Goal: Task Accomplishment & Management: Complete application form

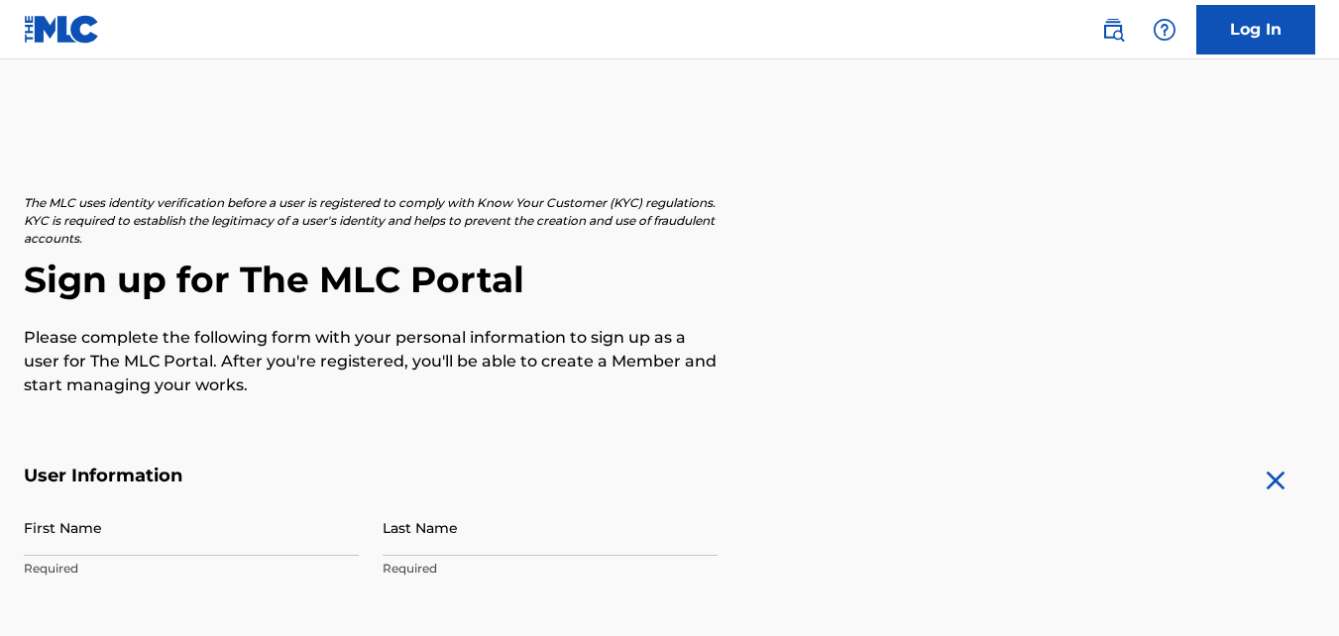
click at [152, 544] on input "First Name" at bounding box center [191, 527] width 335 height 56
type input "[PERSON_NAME]"
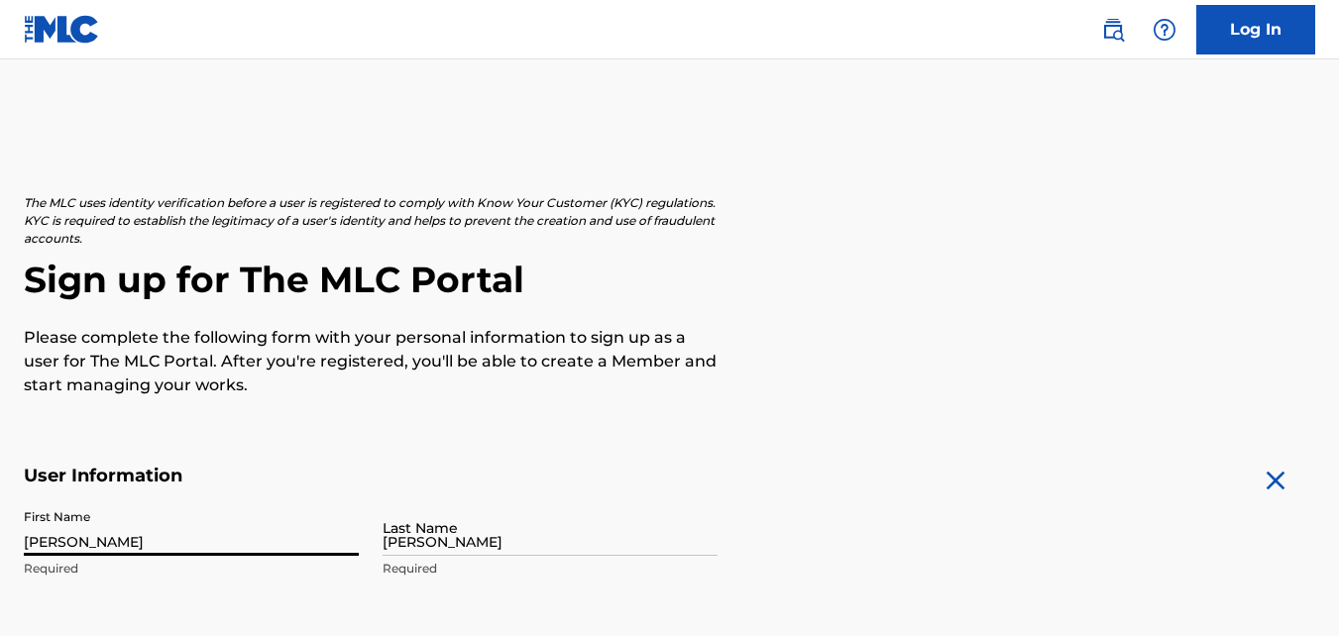
type input "[STREET_ADDRESS][PERSON_NAME]"
type input "Bremerton"
type input "[GEOGRAPHIC_DATA]"
type input "wa"
type input "98312"
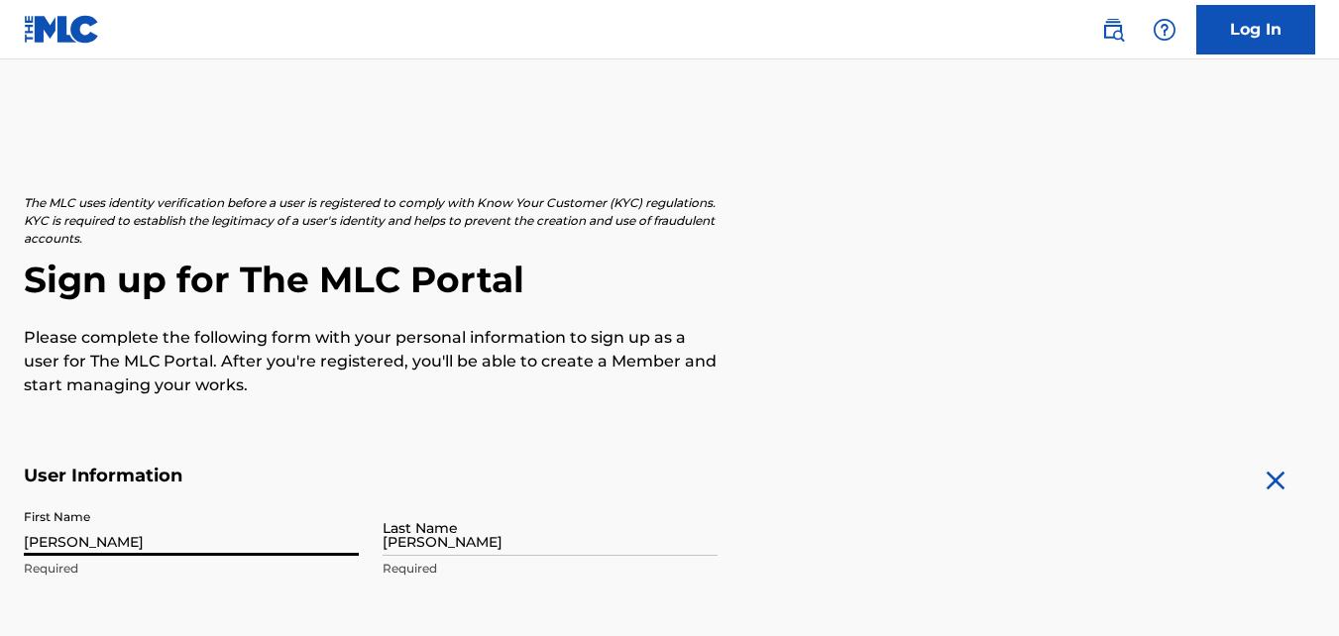
type input "1"
type input "281"
type input "2219030"
type input "[EMAIL_ADDRESS][DOMAIN_NAME]"
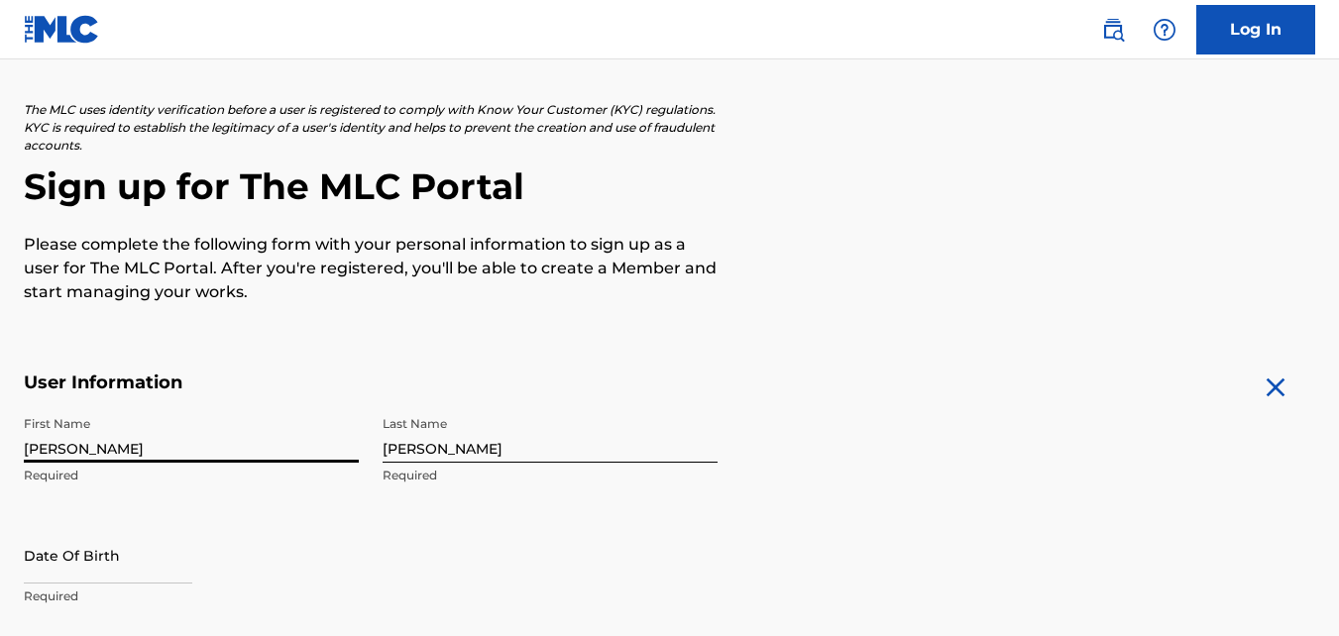
scroll to position [297, 0]
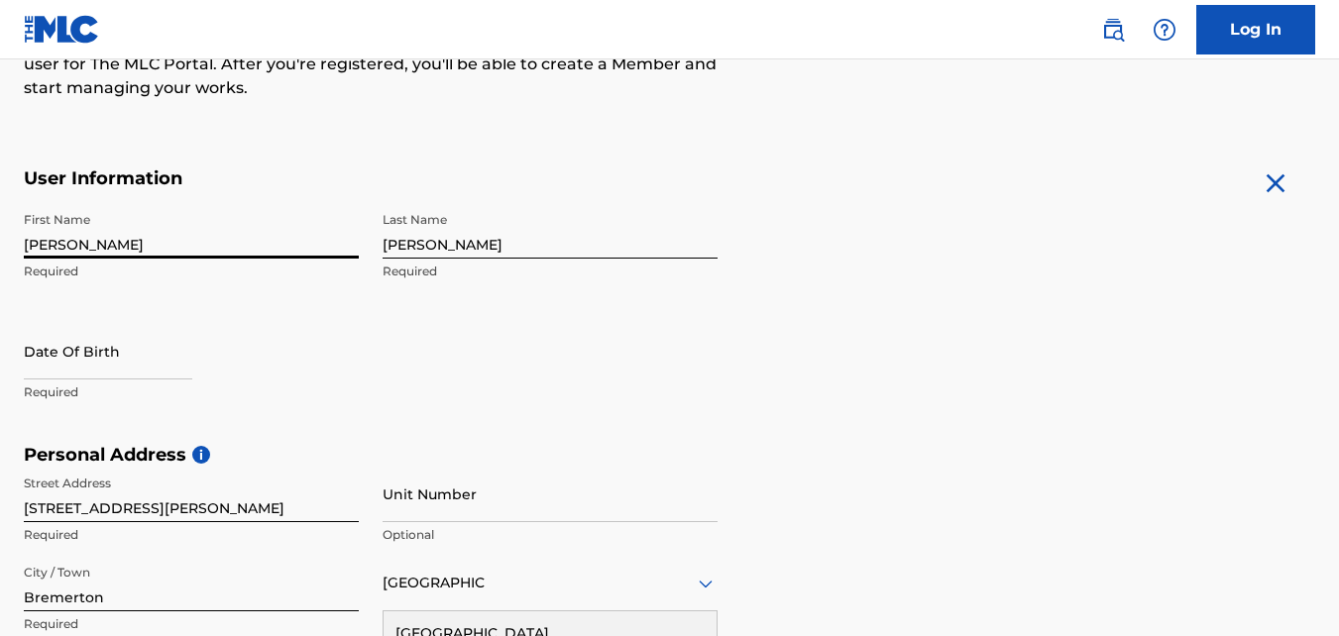
select select "7"
select select "2025"
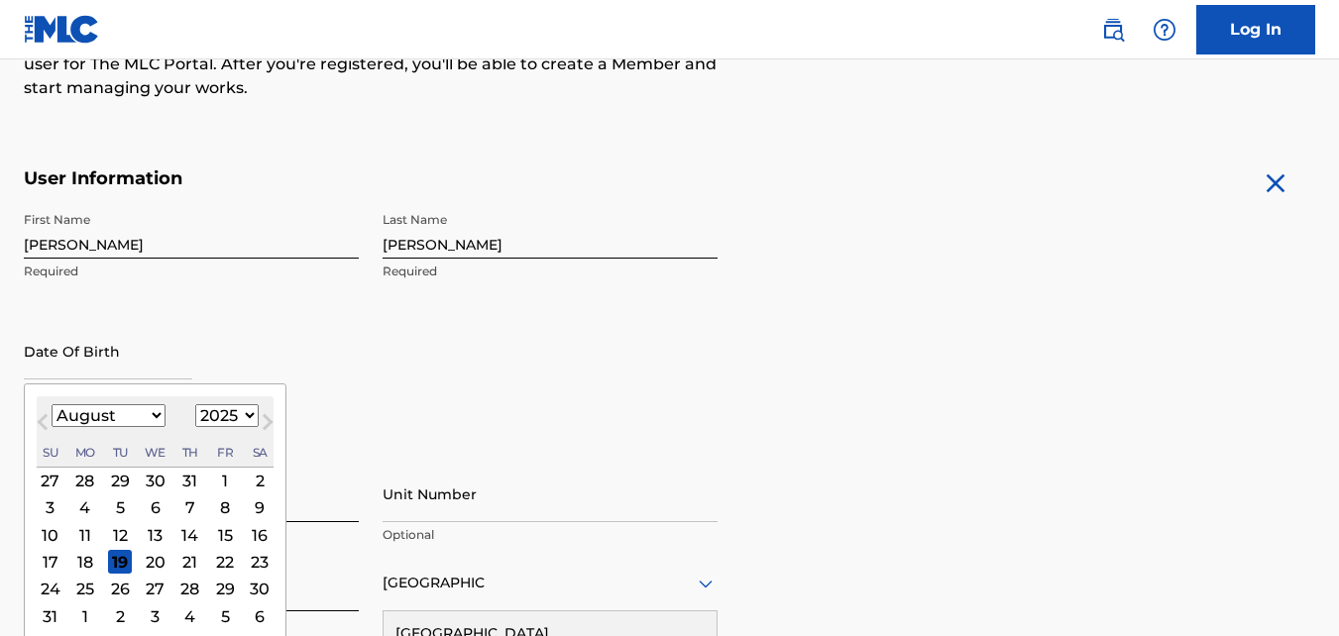
click at [135, 372] on input "text" at bounding box center [108, 351] width 168 height 56
click at [155, 415] on select "January February March April May June July August September October November De…" at bounding box center [109, 415] width 114 height 23
click at [157, 414] on select "January February March April May June July August September October November De…" at bounding box center [109, 415] width 114 height 23
click at [156, 418] on select "January February March April May June July August September October November De…" at bounding box center [109, 415] width 114 height 23
click at [52, 404] on select "January February March April May June July August September October November De…" at bounding box center [109, 415] width 114 height 23
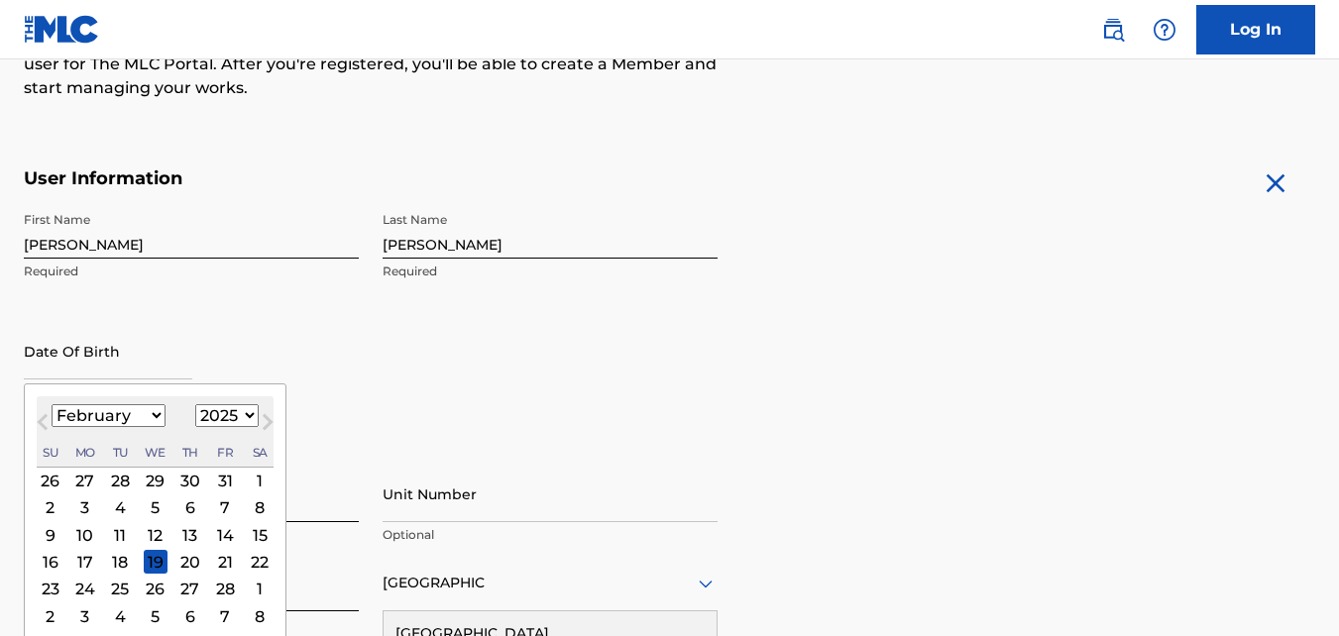
click at [252, 419] on button "Next Month" at bounding box center [268, 426] width 32 height 32
select select "2"
click at [245, 417] on select "1899 1900 1901 1902 1903 1904 1905 1906 1907 1908 1909 1910 1911 1912 1913 1914…" at bounding box center [226, 415] width 63 height 23
select select "1967"
click at [195, 404] on select "1899 1900 1901 1902 1903 1904 1905 1906 1907 1908 1909 1910 1911 1912 1913 1914…" at bounding box center [226, 415] width 63 height 23
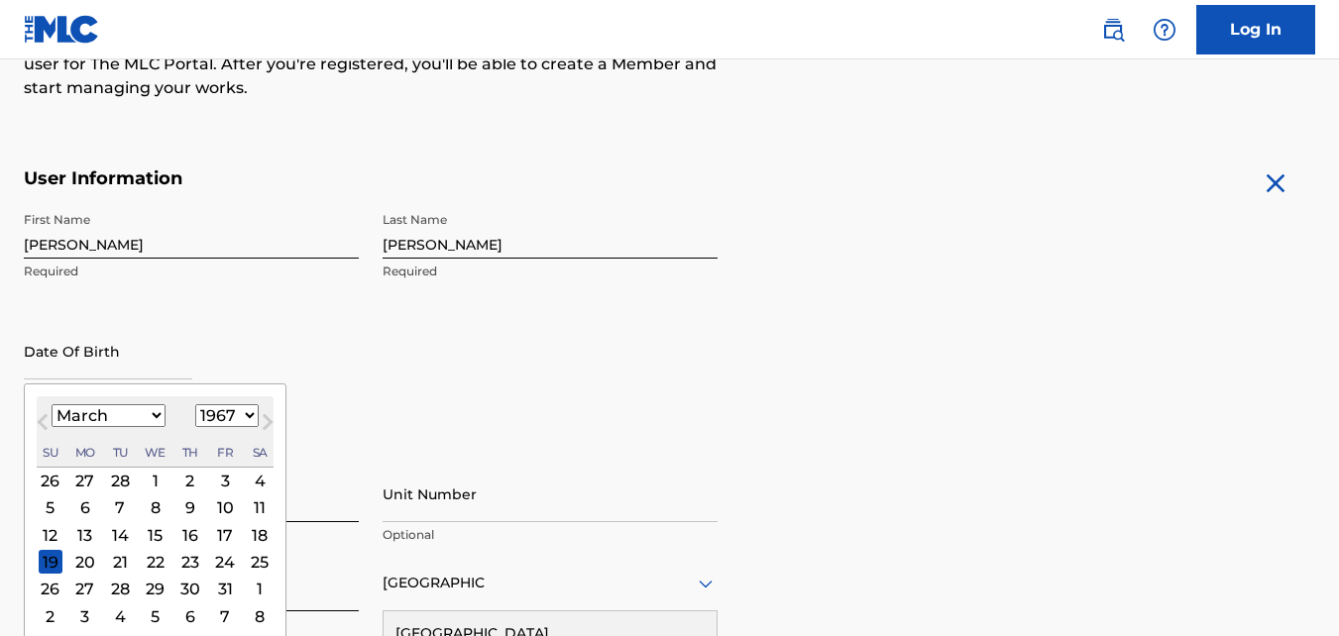
click at [153, 508] on div "8" at bounding box center [156, 508] width 24 height 24
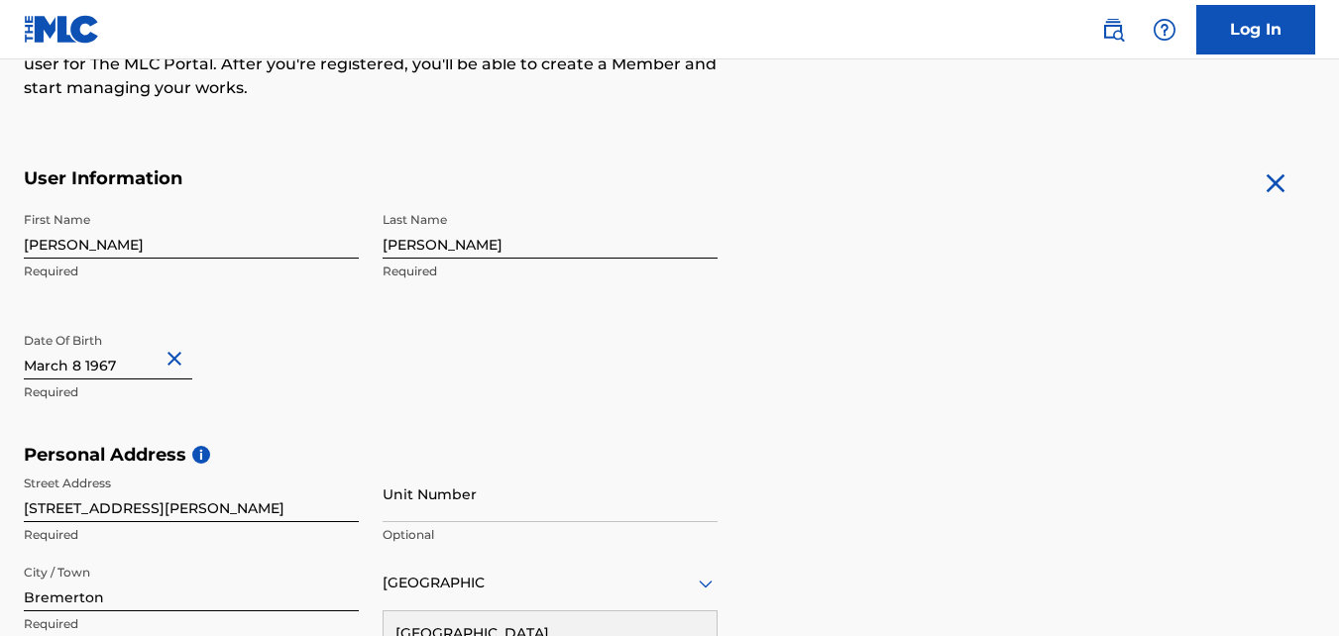
click at [68, 368] on input "text" at bounding box center [108, 351] width 168 height 56
select select "2"
select select "1967"
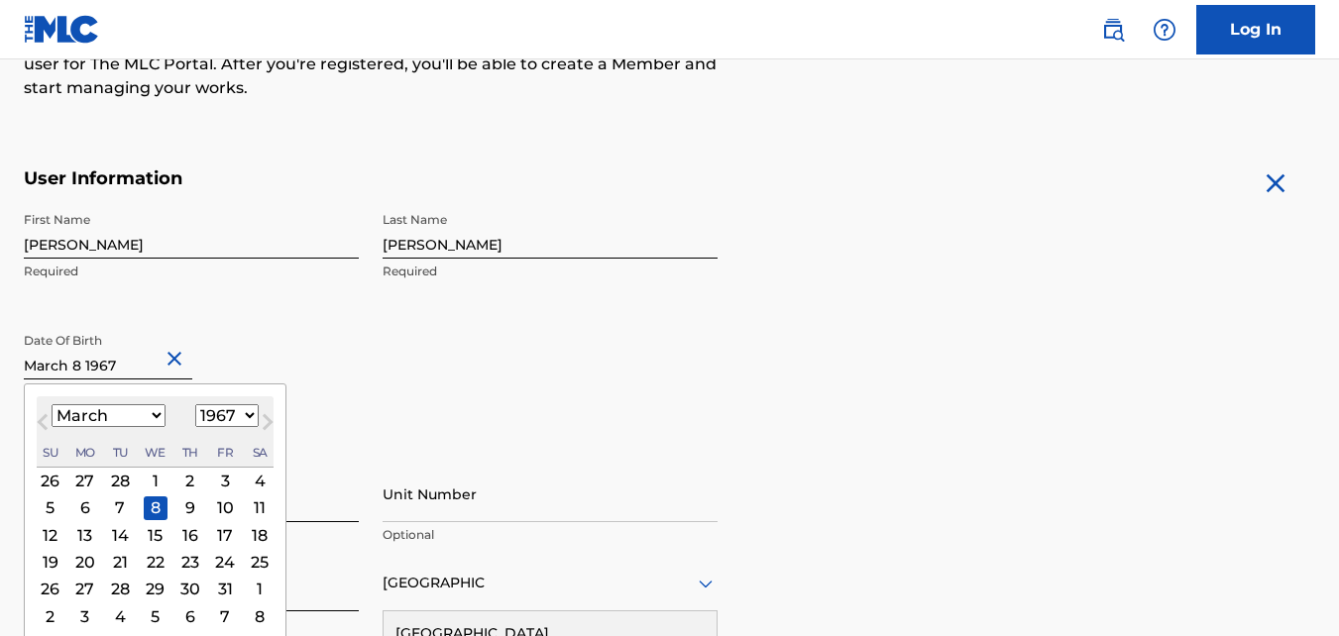
drag, startPoint x: 158, startPoint y: 410, endPoint x: 149, endPoint y: 417, distance: 11.3
click at [150, 416] on select "January February March April May June July August September October November De…" at bounding box center [109, 415] width 114 height 23
select select "1"
click at [52, 404] on select "January February March April May June July August September October November De…" at bounding box center [109, 415] width 114 height 23
click at [150, 509] on div "8" at bounding box center [156, 508] width 24 height 24
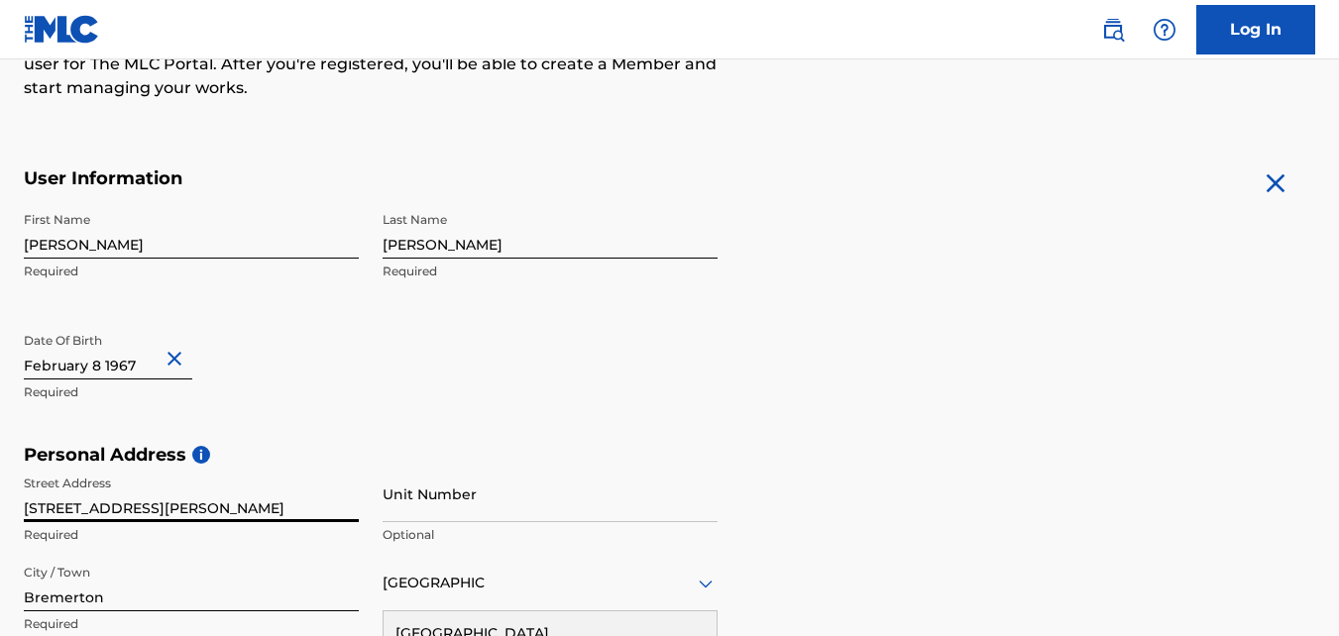
drag, startPoint x: 181, startPoint y: 501, endPoint x: 0, endPoint y: 595, distance: 203.8
click at [0, 339] on html "Consent Details [#IABV2SETTINGS#] About This website uses cookies We use cookie…" at bounding box center [669, 21] width 1339 height 636
type input "[STREET_ADDRESS]"
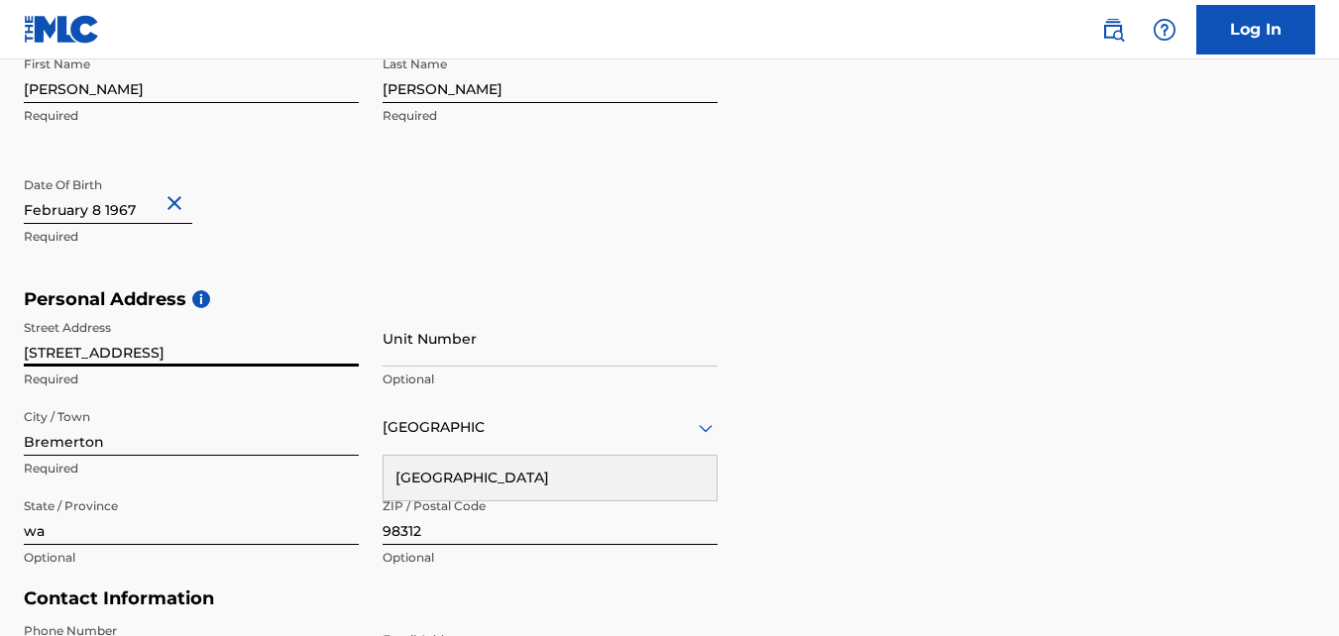
scroll to position [495, 0]
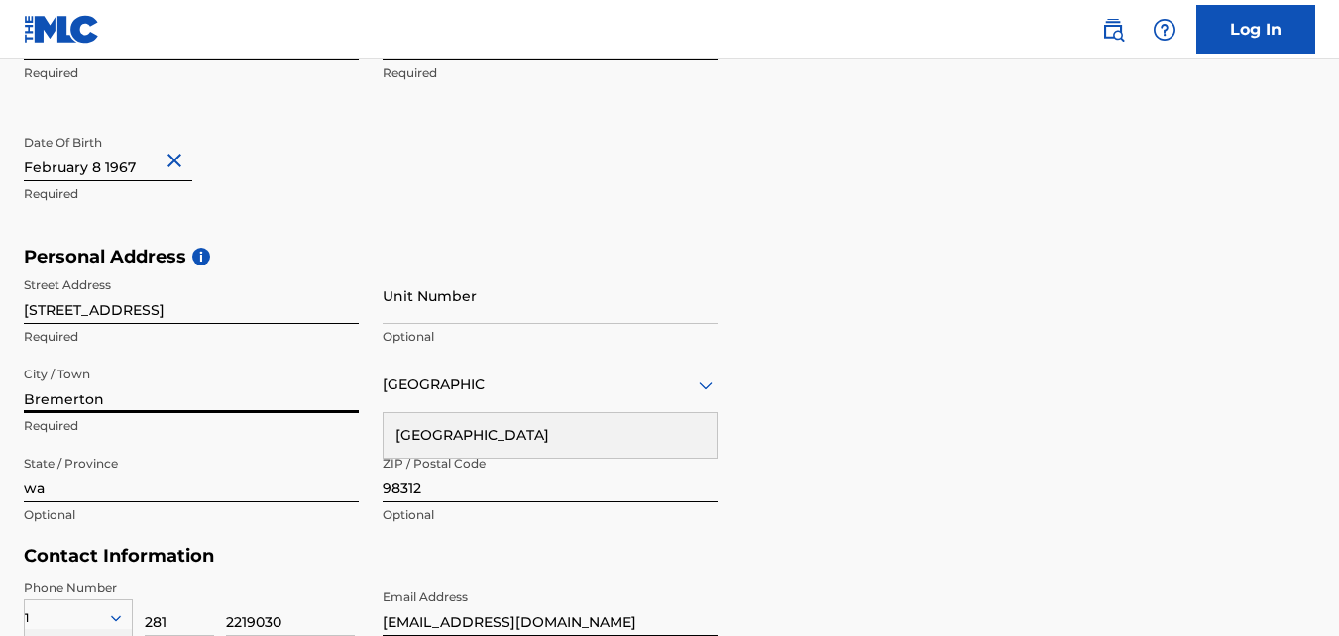
click at [125, 387] on input "Bremerton" at bounding box center [191, 385] width 335 height 56
type input "B"
type input "HUMBLE"
type input "T"
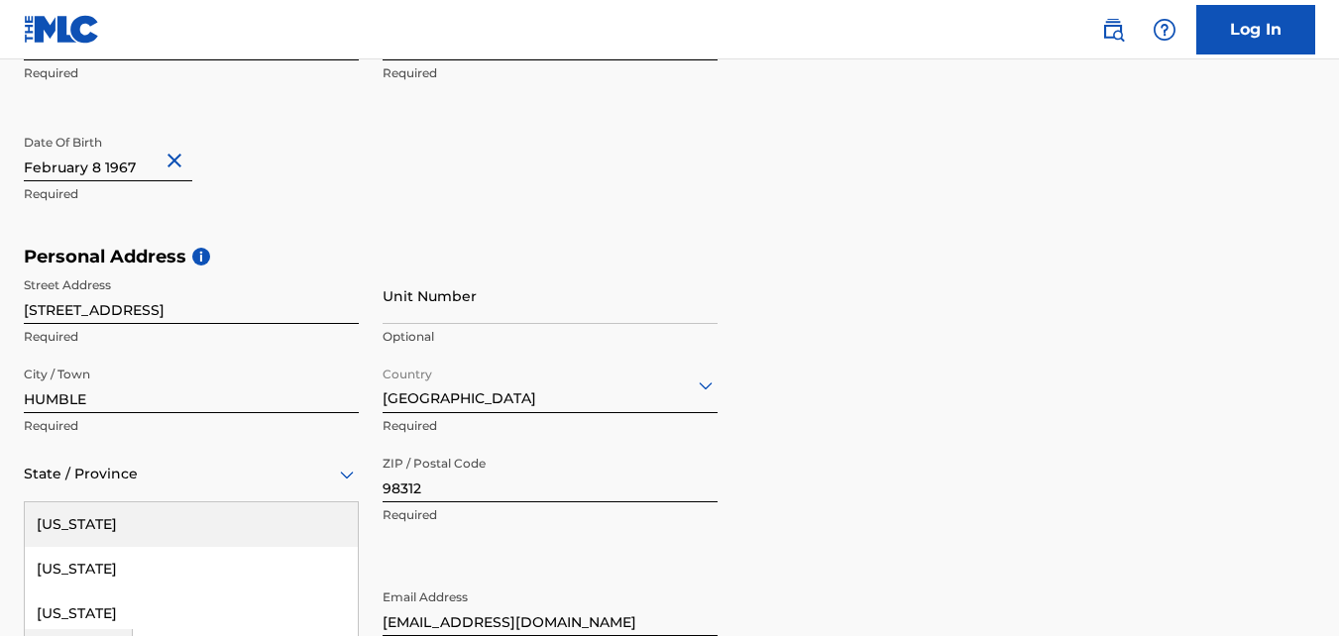
scroll to position [660, 0]
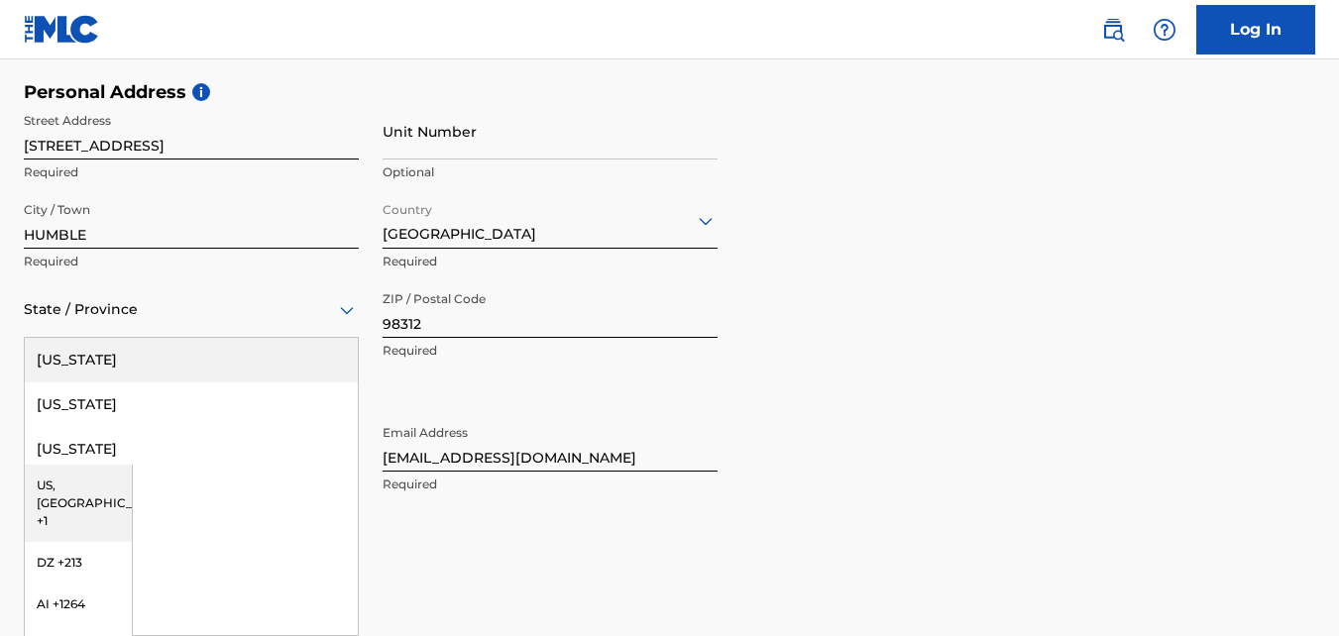
click at [346, 338] on div "57 results available. Use Up and Down to choose options, press Enter to select …" at bounding box center [191, 309] width 335 height 56
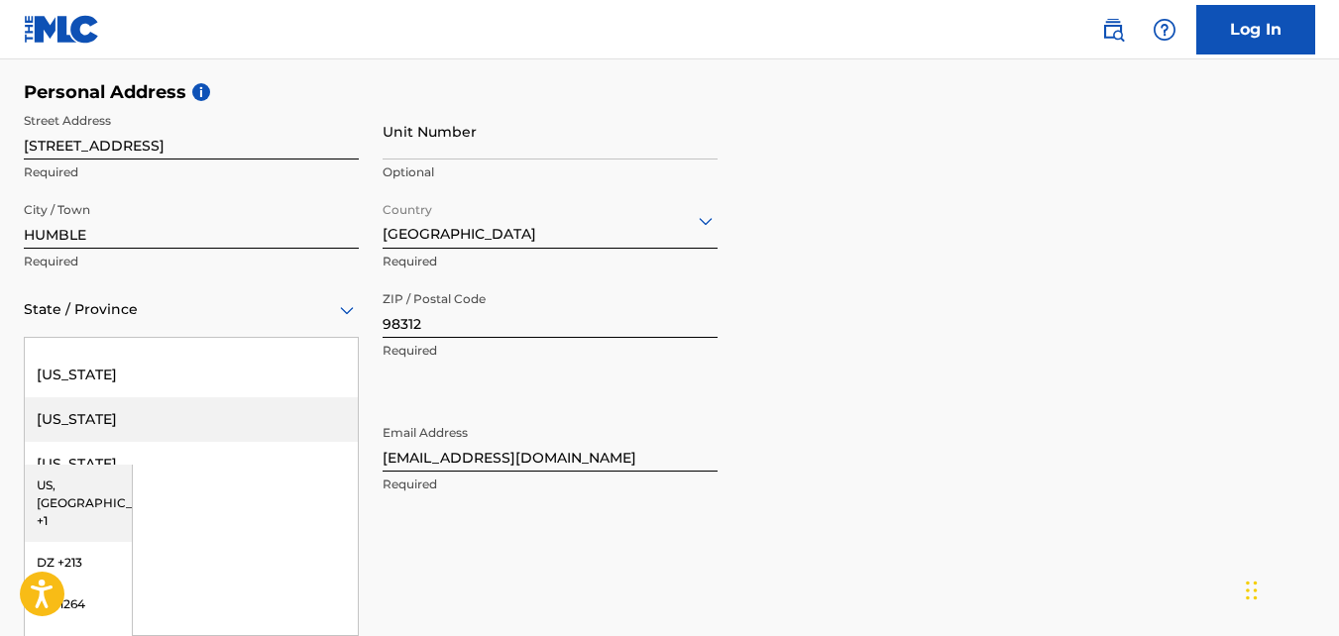
scroll to position [2046, 0]
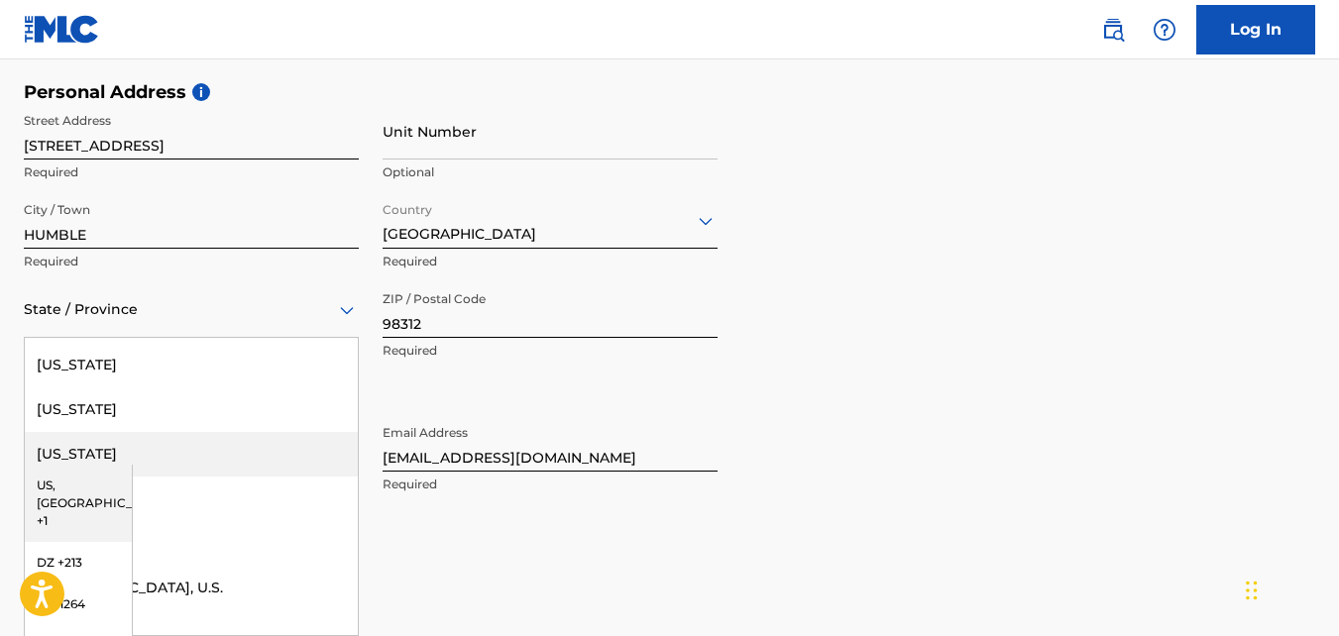
click at [74, 452] on div "[US_STATE]" at bounding box center [191, 454] width 333 height 45
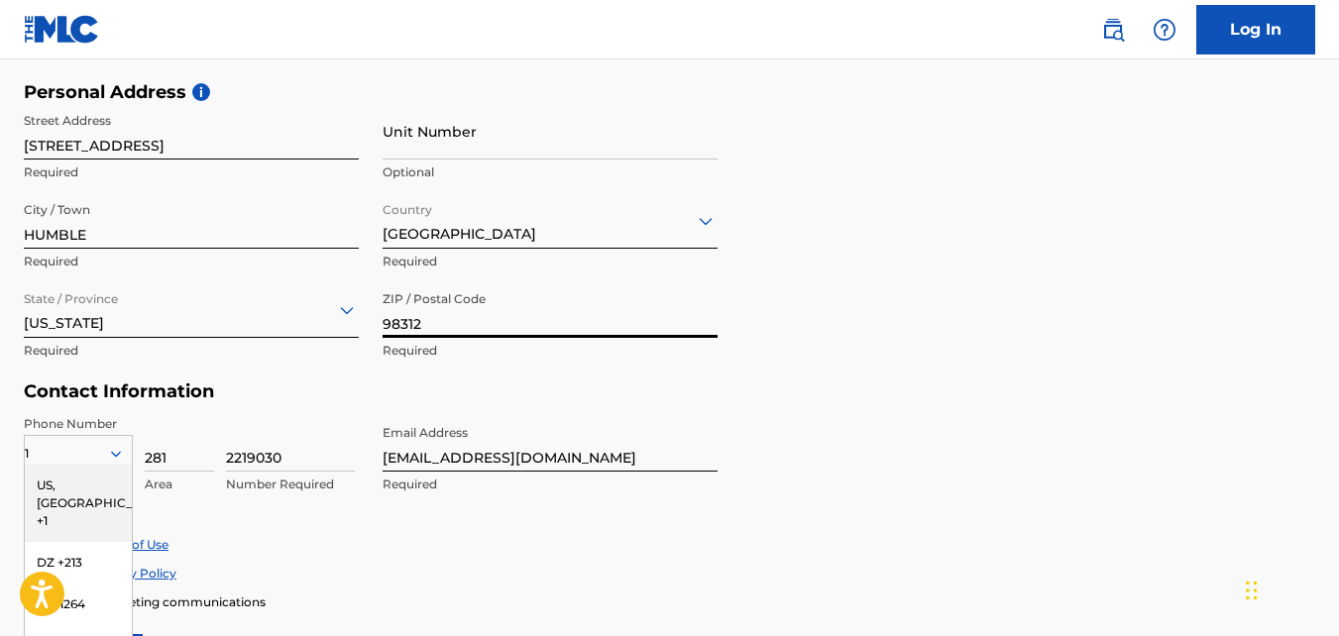
click at [471, 310] on input "98312" at bounding box center [549, 309] width 335 height 56
type input "9"
type input "77346"
drag, startPoint x: 1221, startPoint y: 274, endPoint x: 1198, endPoint y: 280, distance: 23.6
click at [1206, 278] on div "Personal Address i Street Address [STREET_ADDRESS] Required Unit Number Optiona…" at bounding box center [669, 231] width 1291 height 300
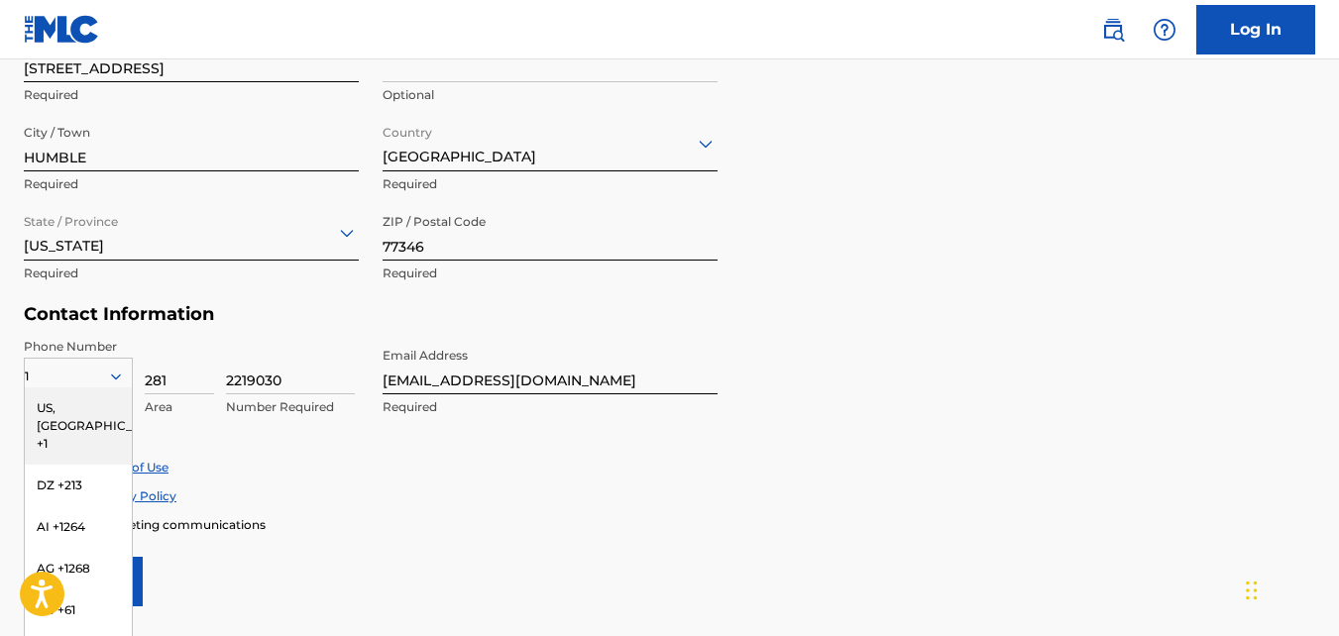
scroll to position [858, 0]
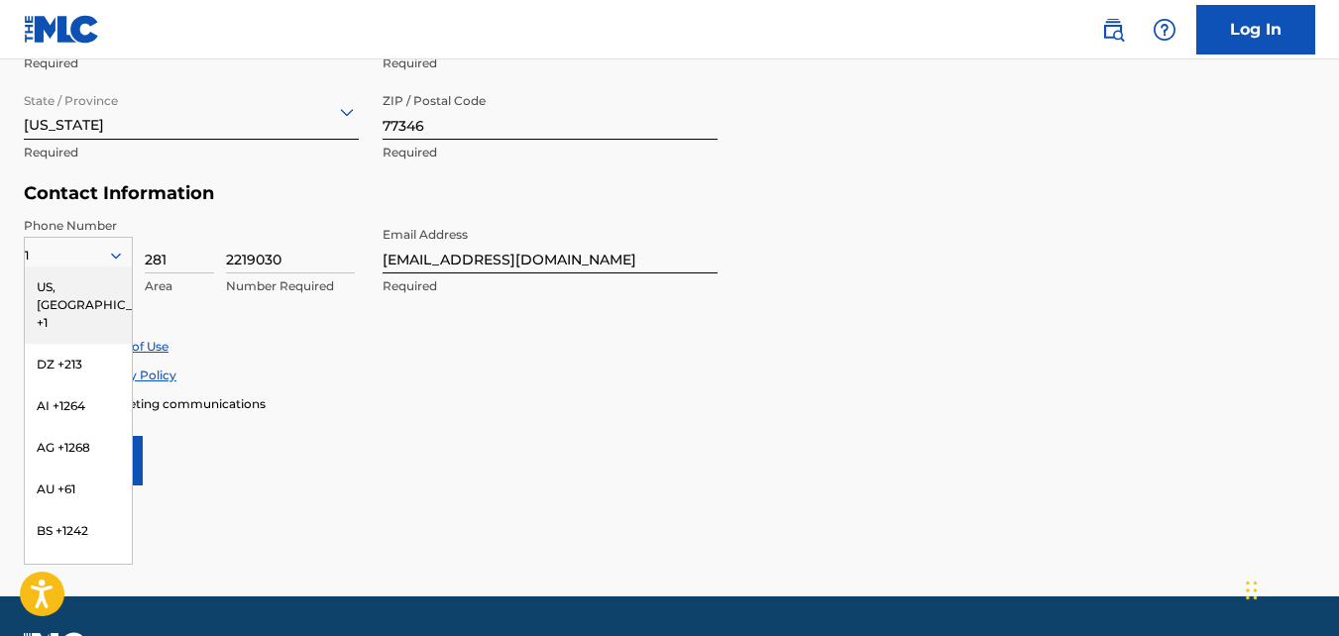
click at [403, 452] on form "User Information First Name [PERSON_NAME] Required Last Name [PERSON_NAME] Requ…" at bounding box center [669, 46] width 1291 height 879
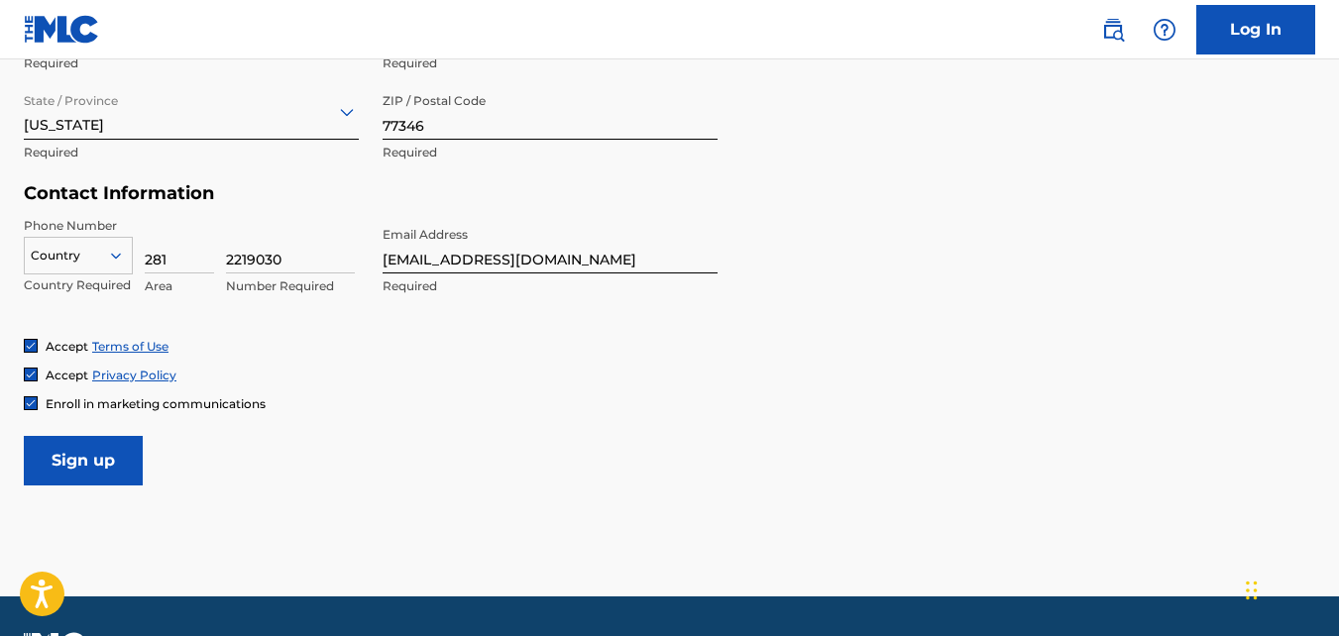
click at [117, 252] on icon at bounding box center [116, 256] width 18 height 18
click at [73, 458] on input "Sign up" at bounding box center [83, 461] width 119 height 50
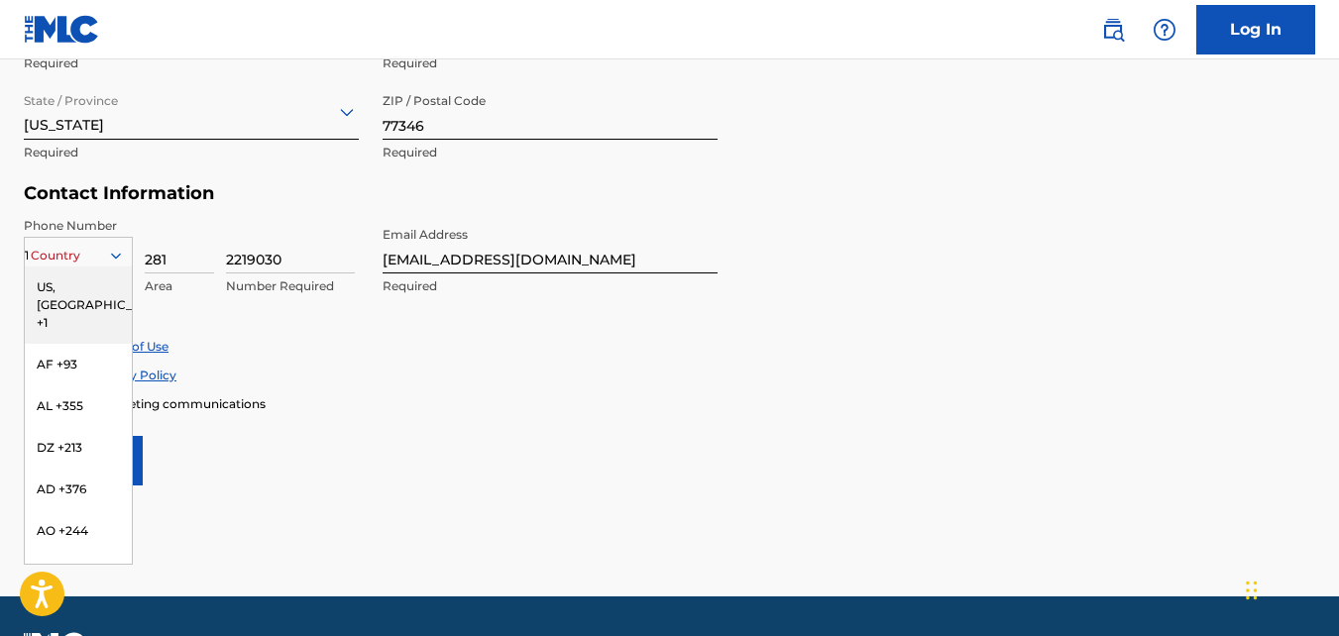
click at [118, 257] on icon at bounding box center [116, 256] width 10 height 6
click at [42, 287] on div "US, [GEOGRAPHIC_DATA] +1" at bounding box center [78, 305] width 107 height 77
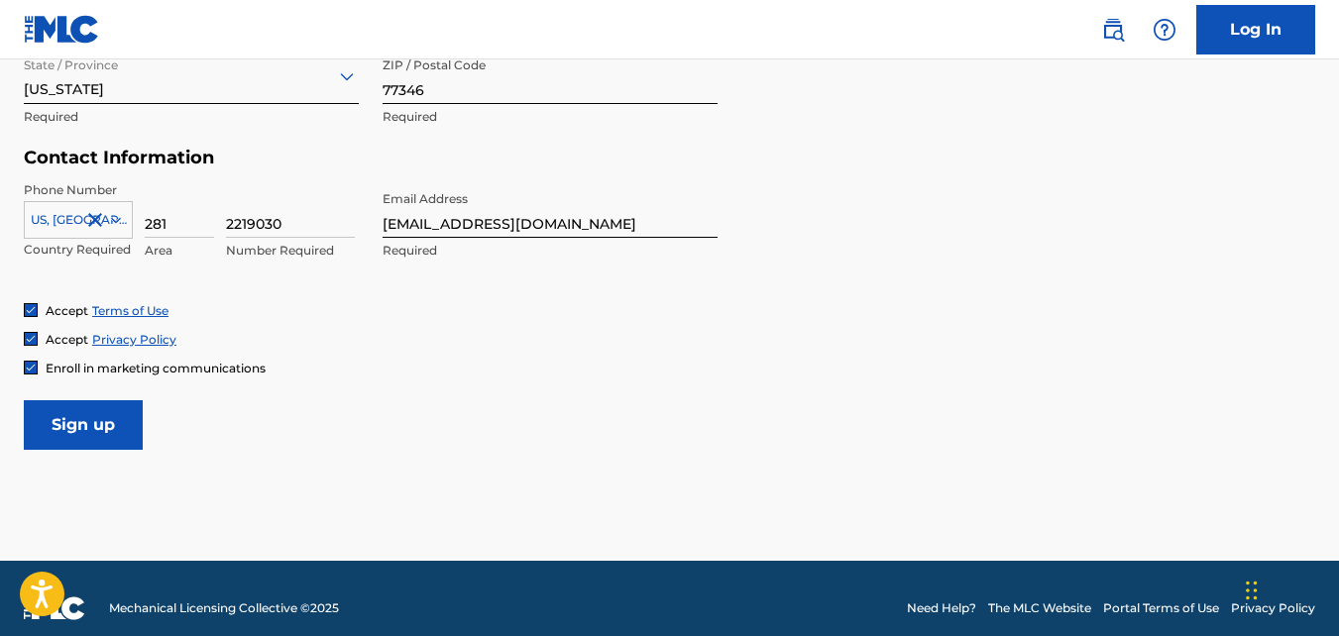
scroll to position [914, 0]
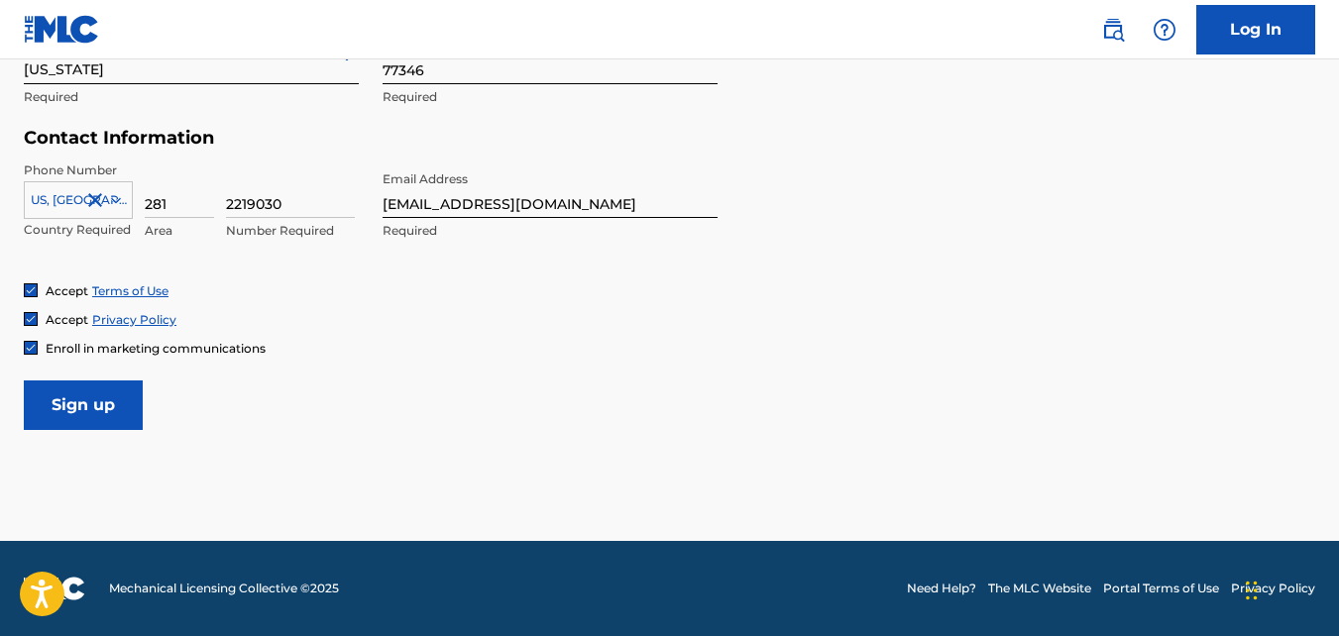
click at [56, 411] on input "Sign up" at bounding box center [83, 405] width 119 height 50
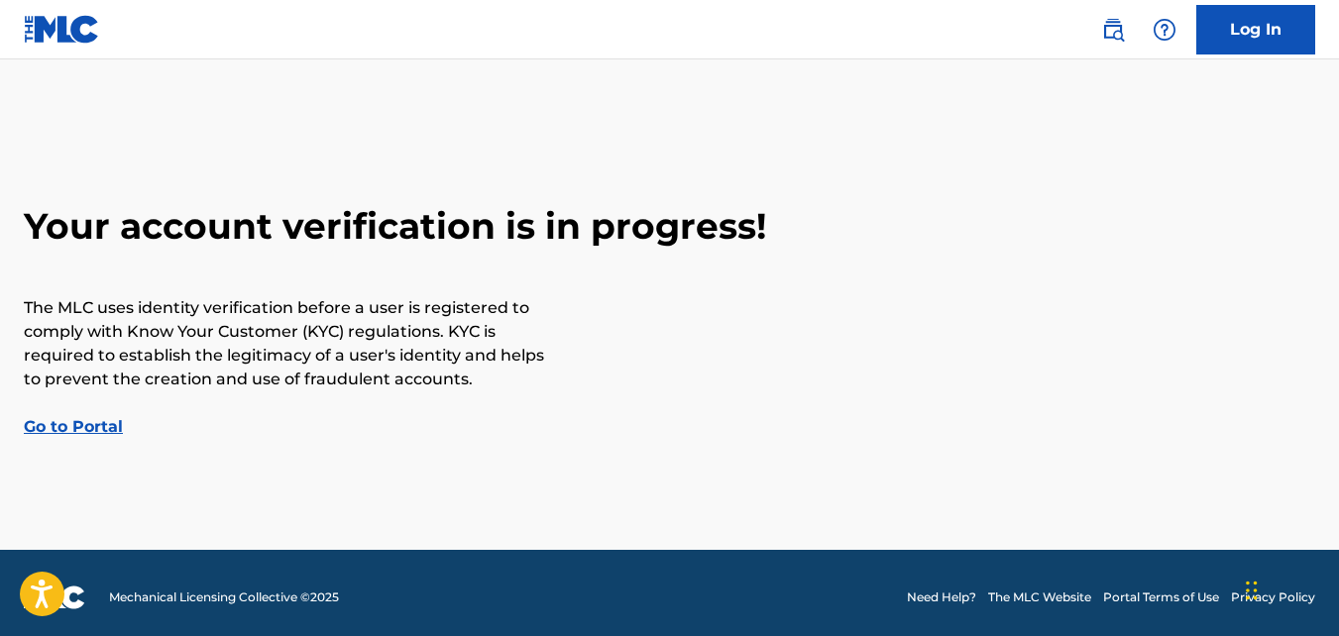
click at [67, 426] on link "Go to Portal" at bounding box center [73, 426] width 99 height 19
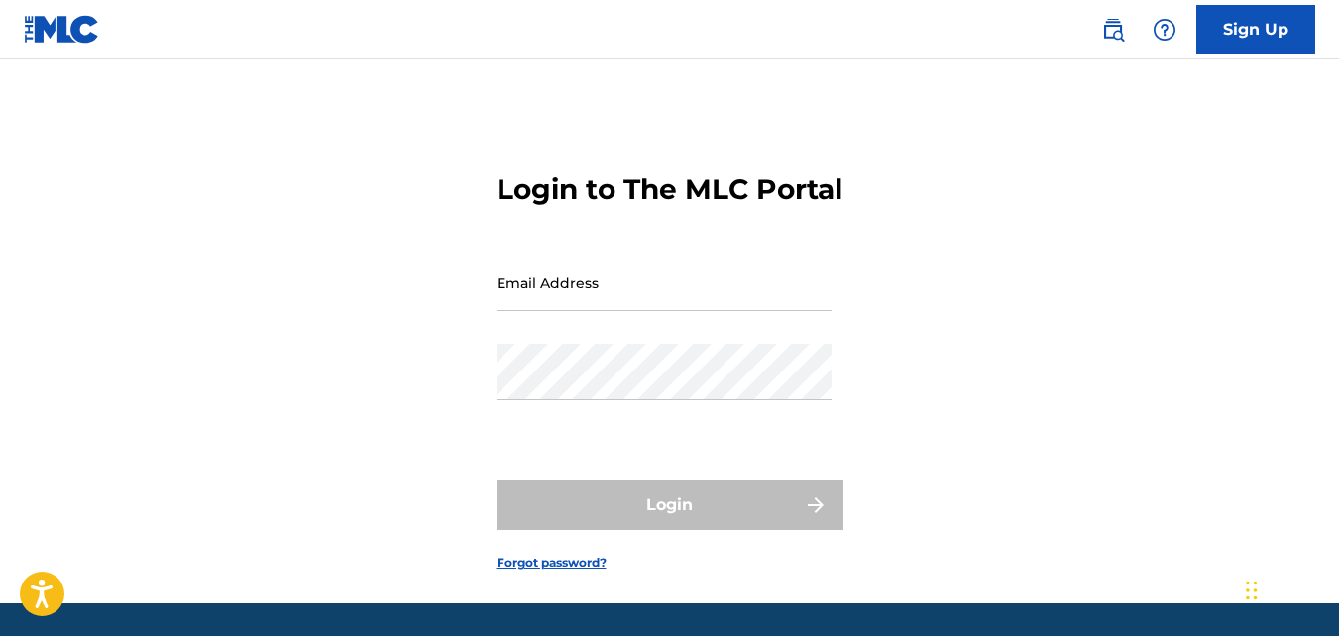
click at [589, 311] on input "Email Address" at bounding box center [663, 283] width 335 height 56
click at [1058, 253] on div "Login to The MLC Portal Email Address Password Login Forgot password?" at bounding box center [669, 356] width 1339 height 494
